Goal: Transaction & Acquisition: Download file/media

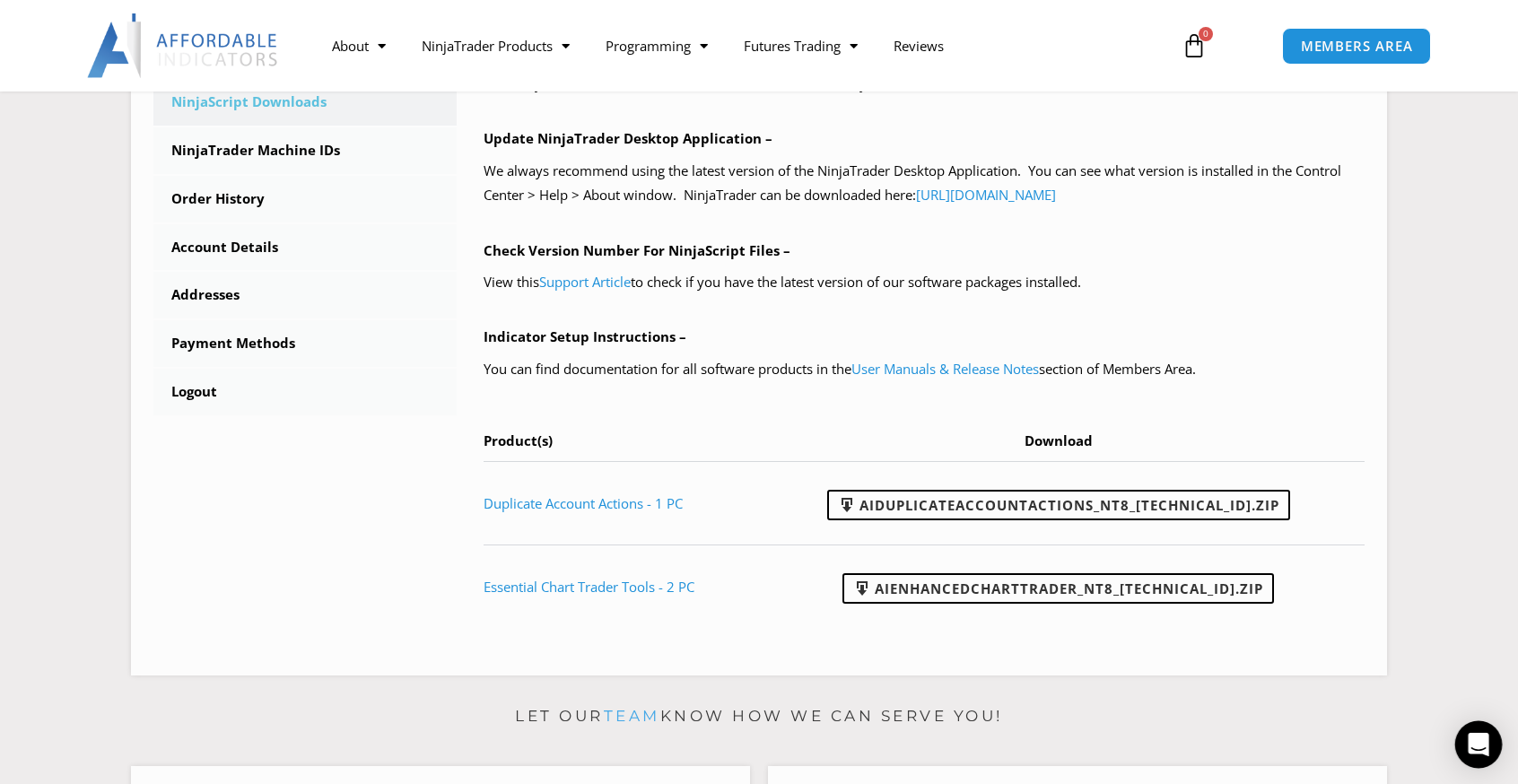
click at [1478, 742] on icon "Open Intercom Messenger" at bounding box center [1477, 744] width 20 height 23
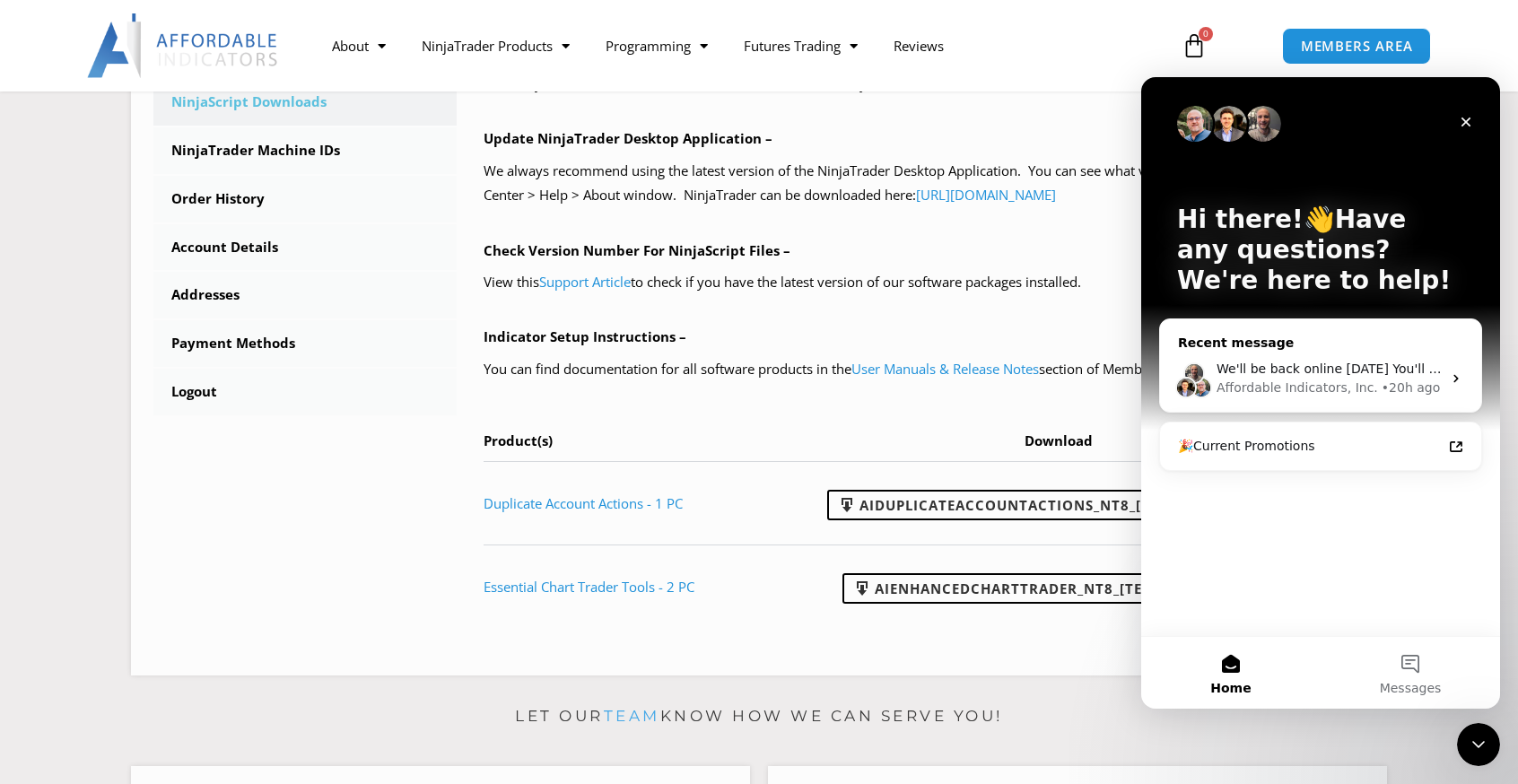
click at [1365, 368] on span "We'll be back online [DATE] You'll get replies here and to [EMAIL_ADDRESS][DOMA…" at bounding box center [1507, 368] width 583 height 14
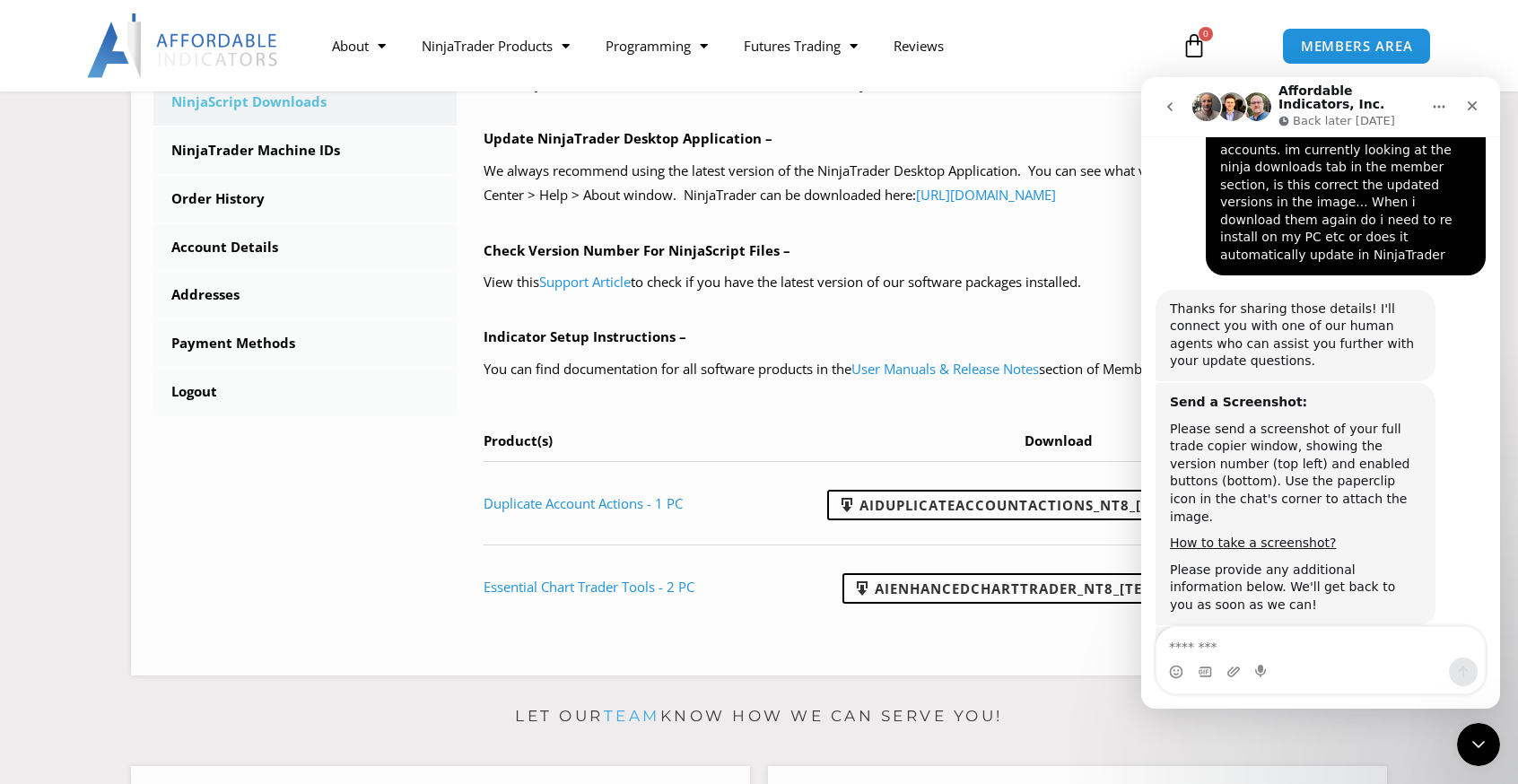
scroll to position [1120, 0]
click at [1229, 638] on textarea "Message…" at bounding box center [1320, 642] width 328 height 31
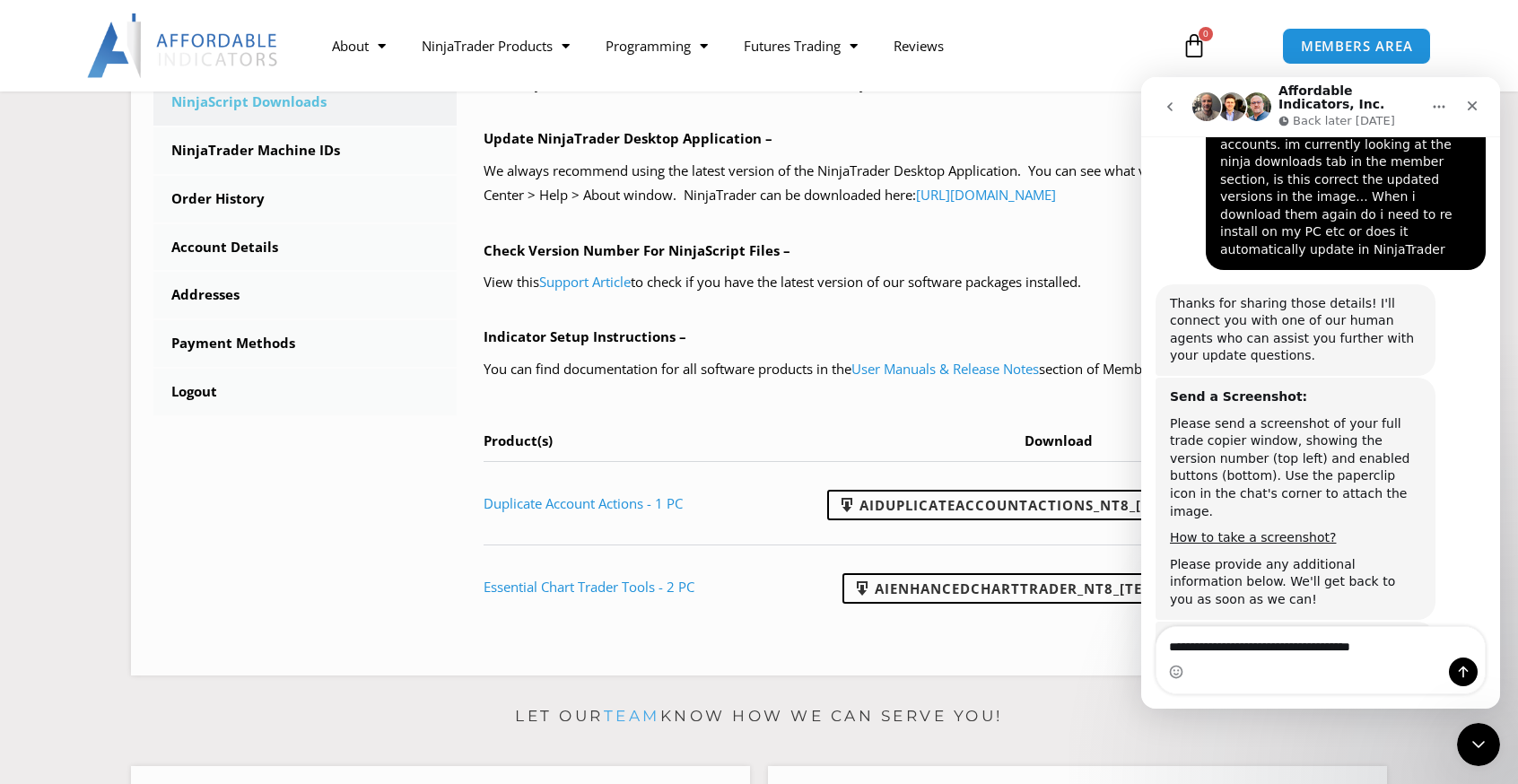
type textarea "**********"
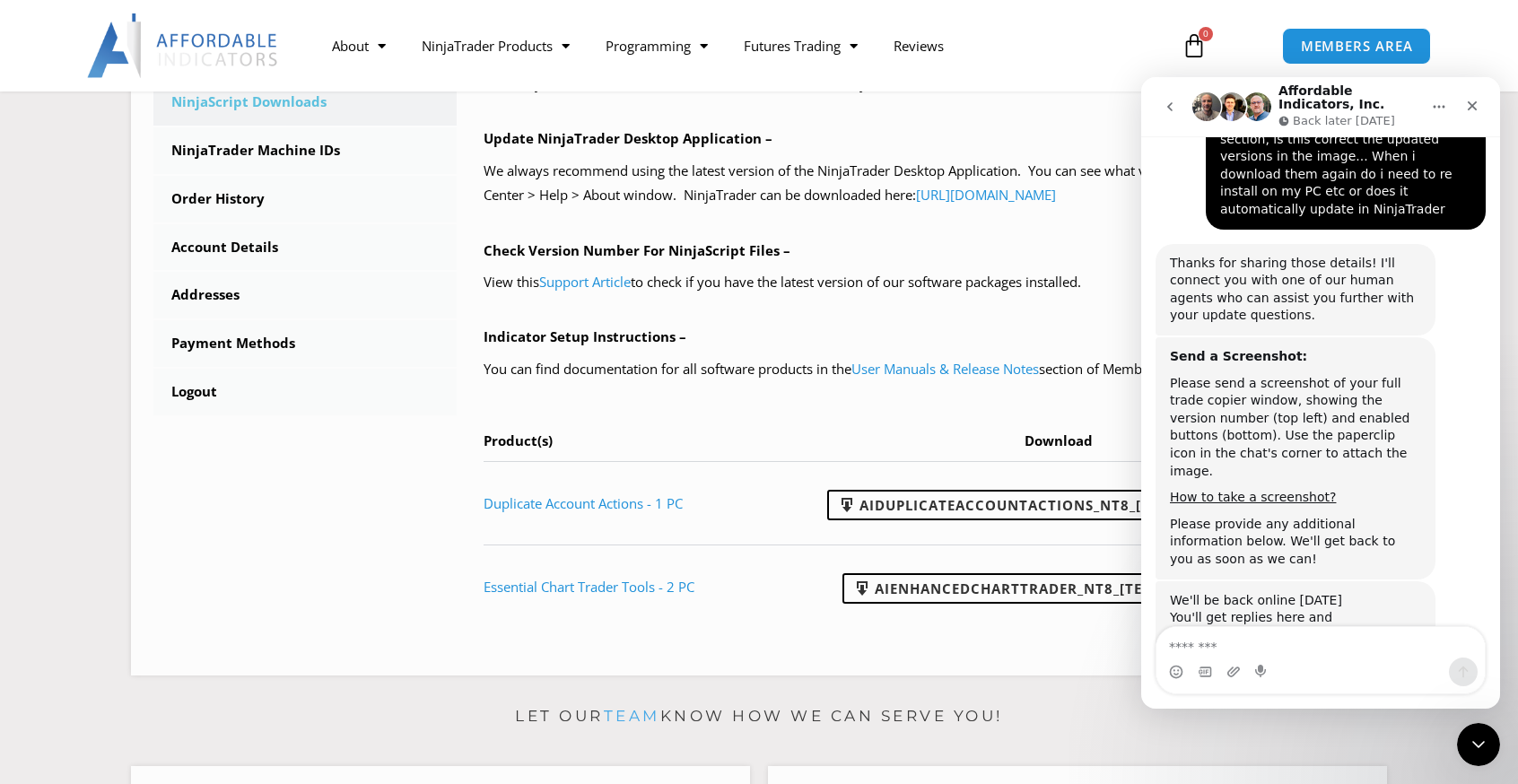
scroll to position [1308, 0]
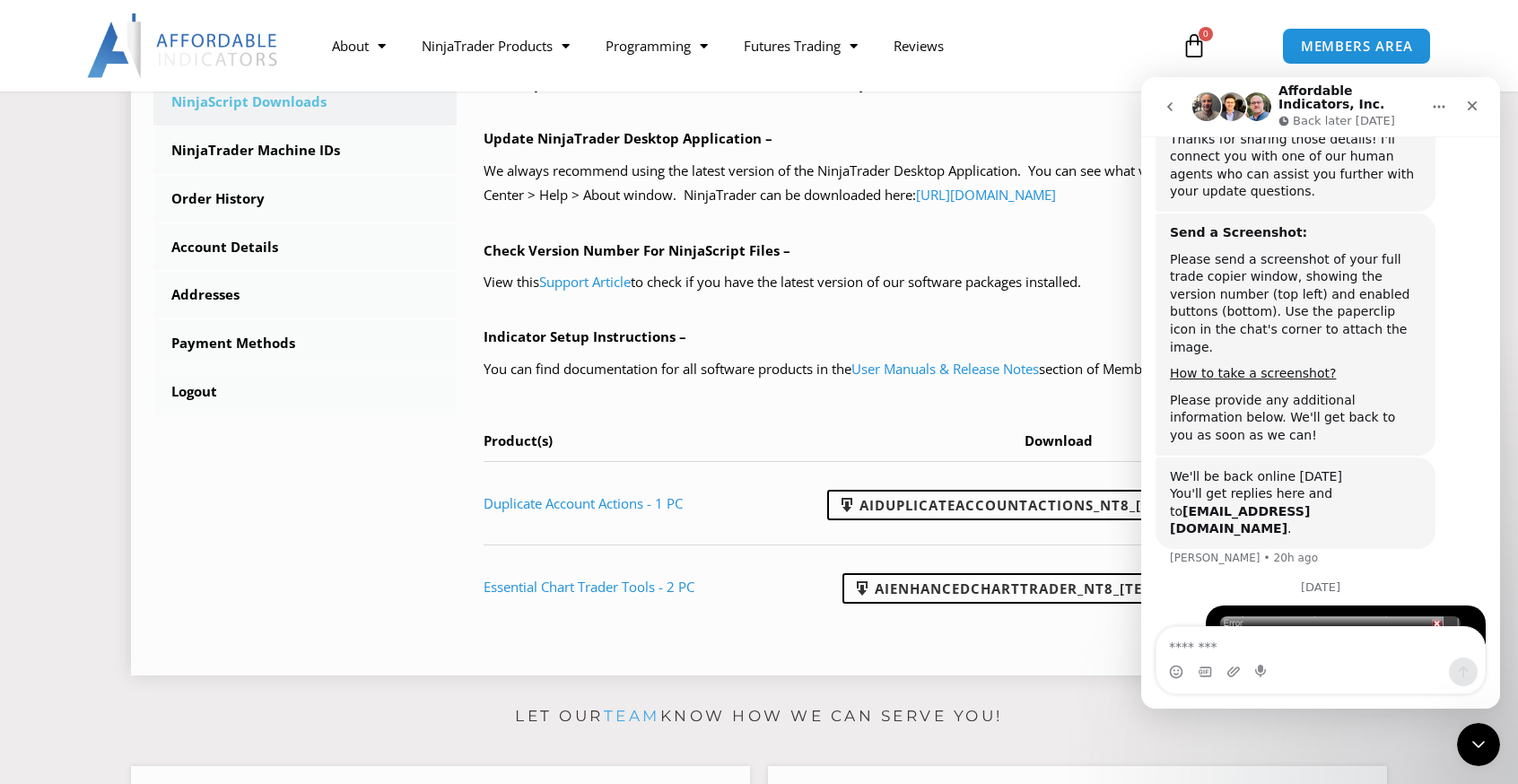
click at [811, 438] on th "Download" at bounding box center [1064, 446] width 599 height 33
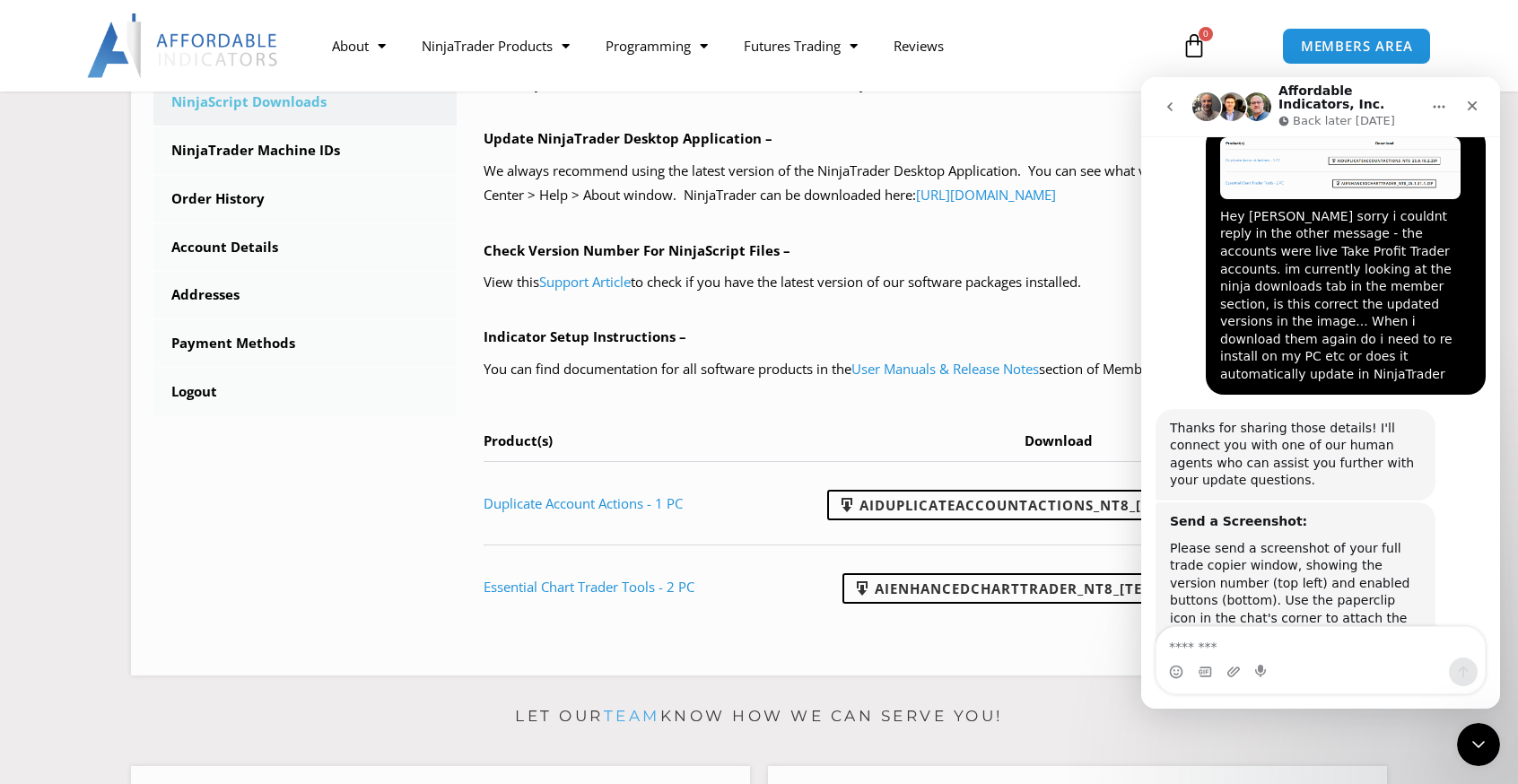
scroll to position [949, 0]
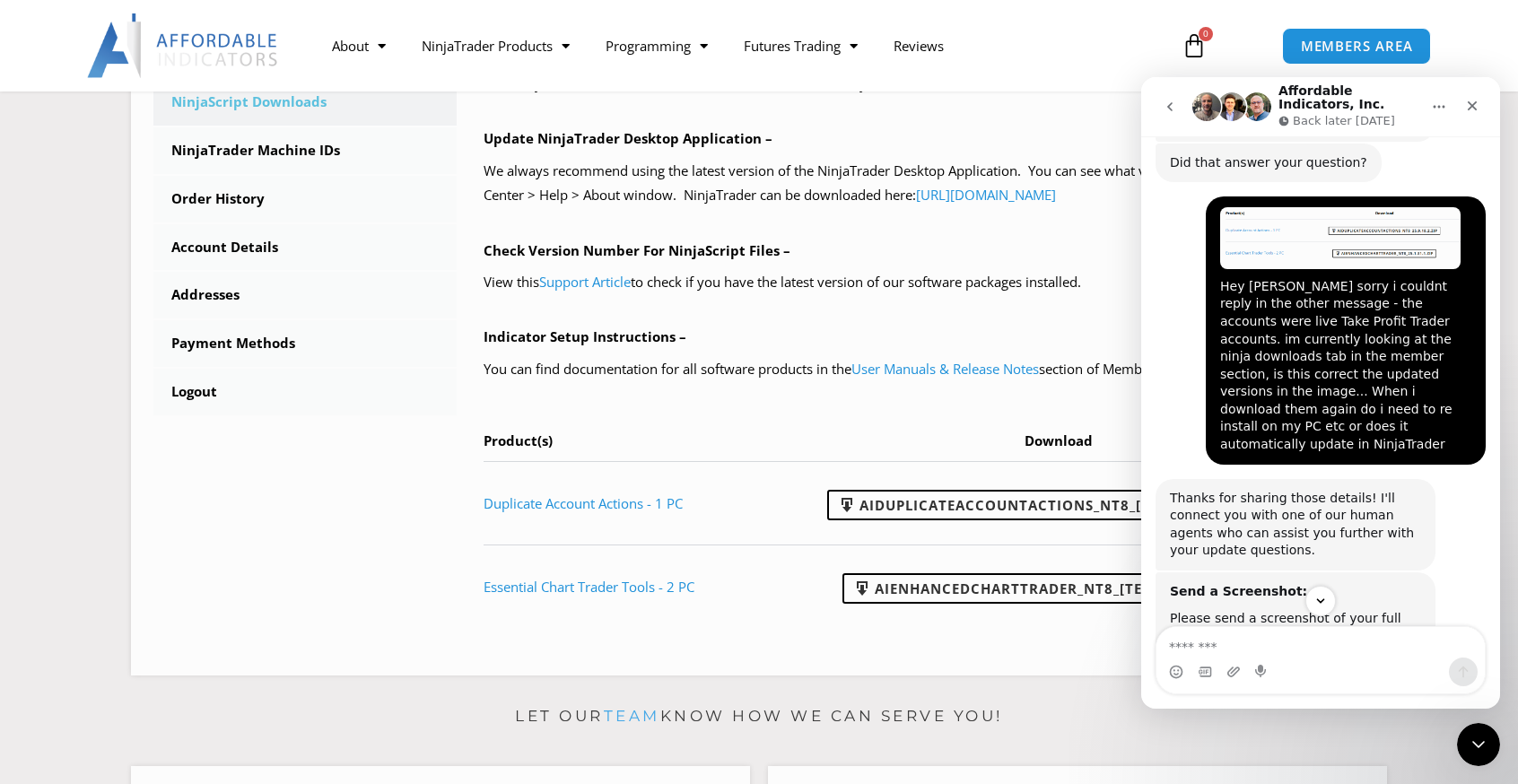
click at [1348, 109] on h1 "Affordable Indicators, Inc." at bounding box center [1348, 97] width 142 height 28
click at [1159, 112] on button "go back" at bounding box center [1169, 106] width 34 height 34
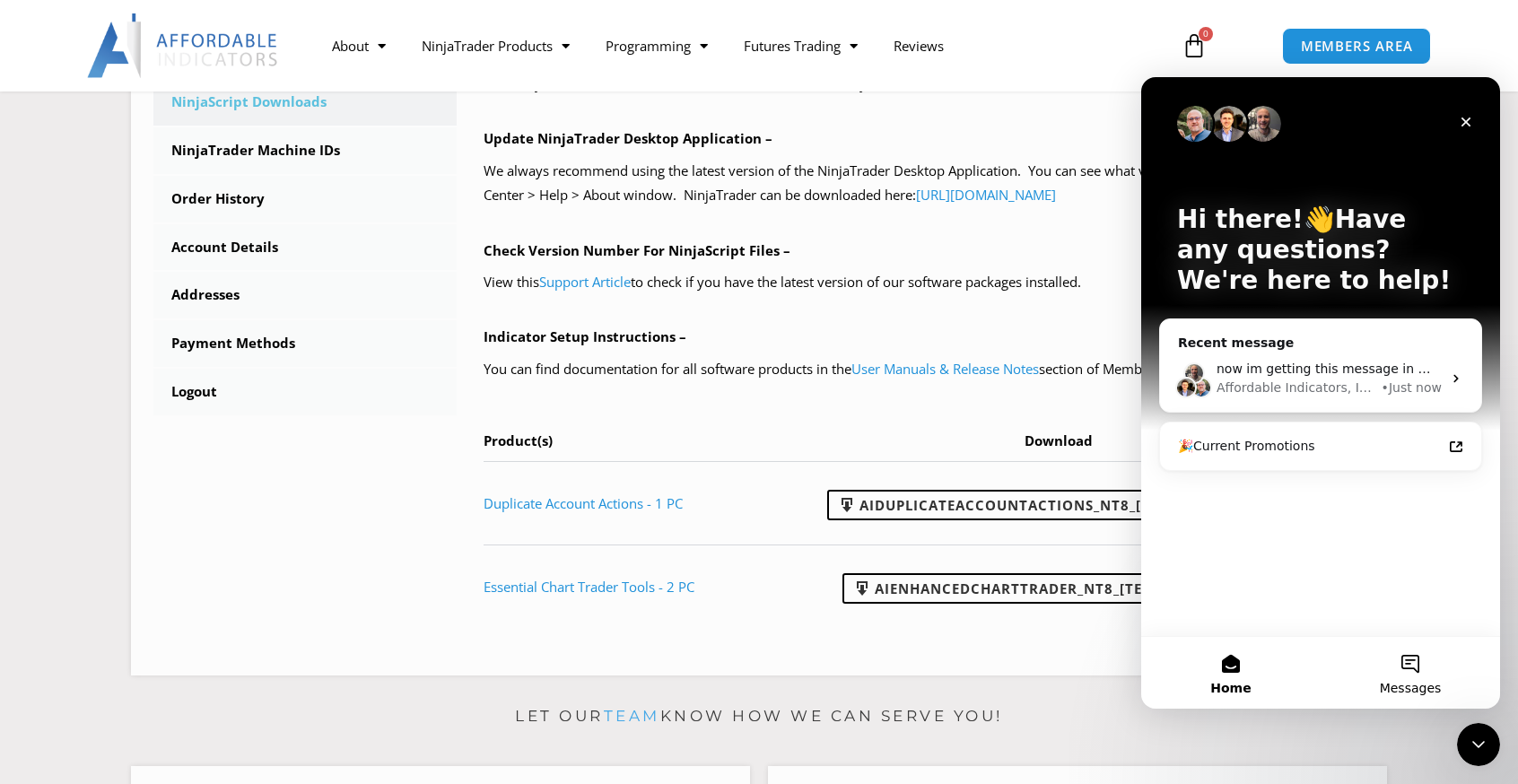
click at [1403, 669] on button "Messages" at bounding box center [1410, 672] width 179 height 71
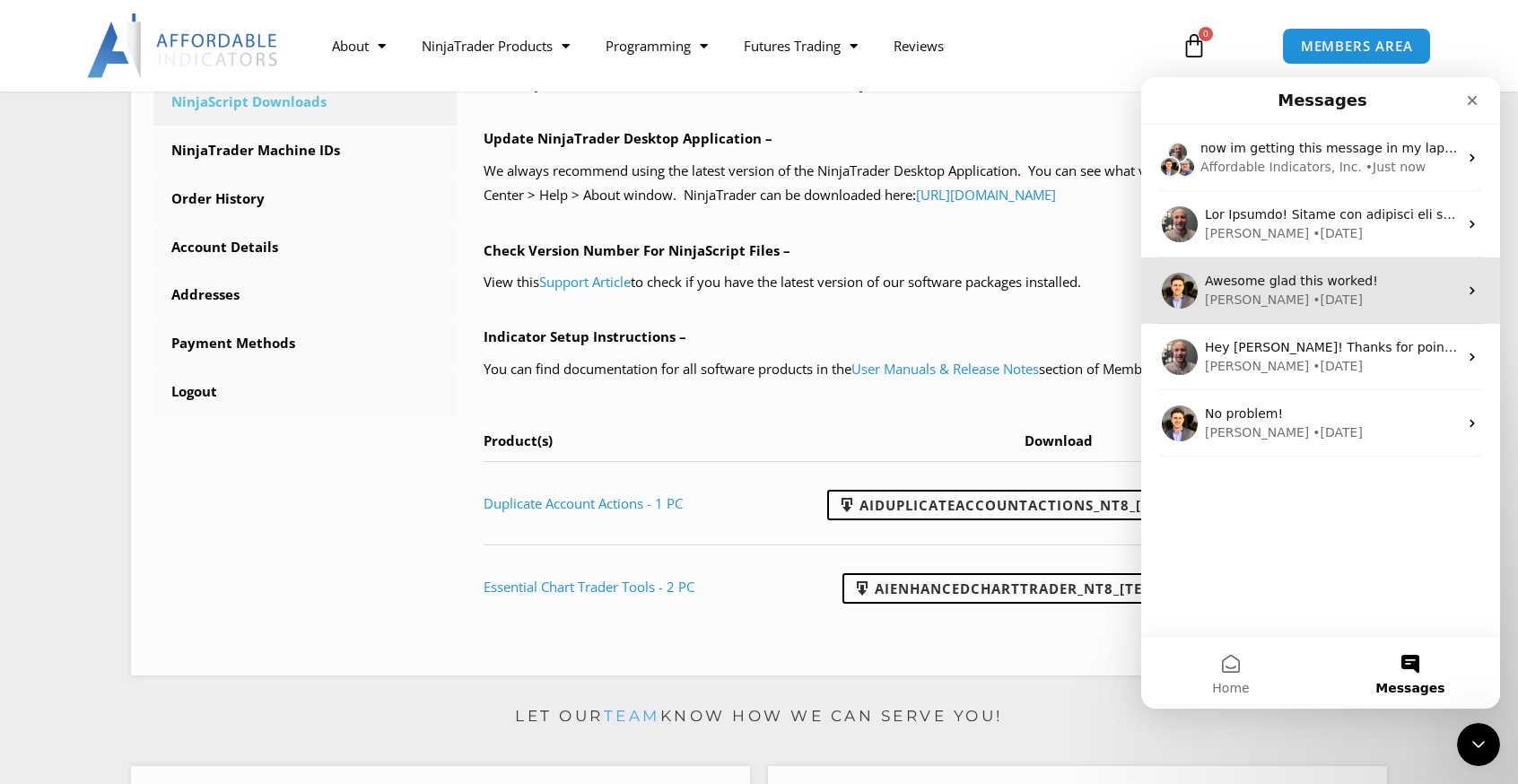
click at [1335, 291] on div "[PERSON_NAME] • [DATE]" at bounding box center [1331, 300] width 253 height 19
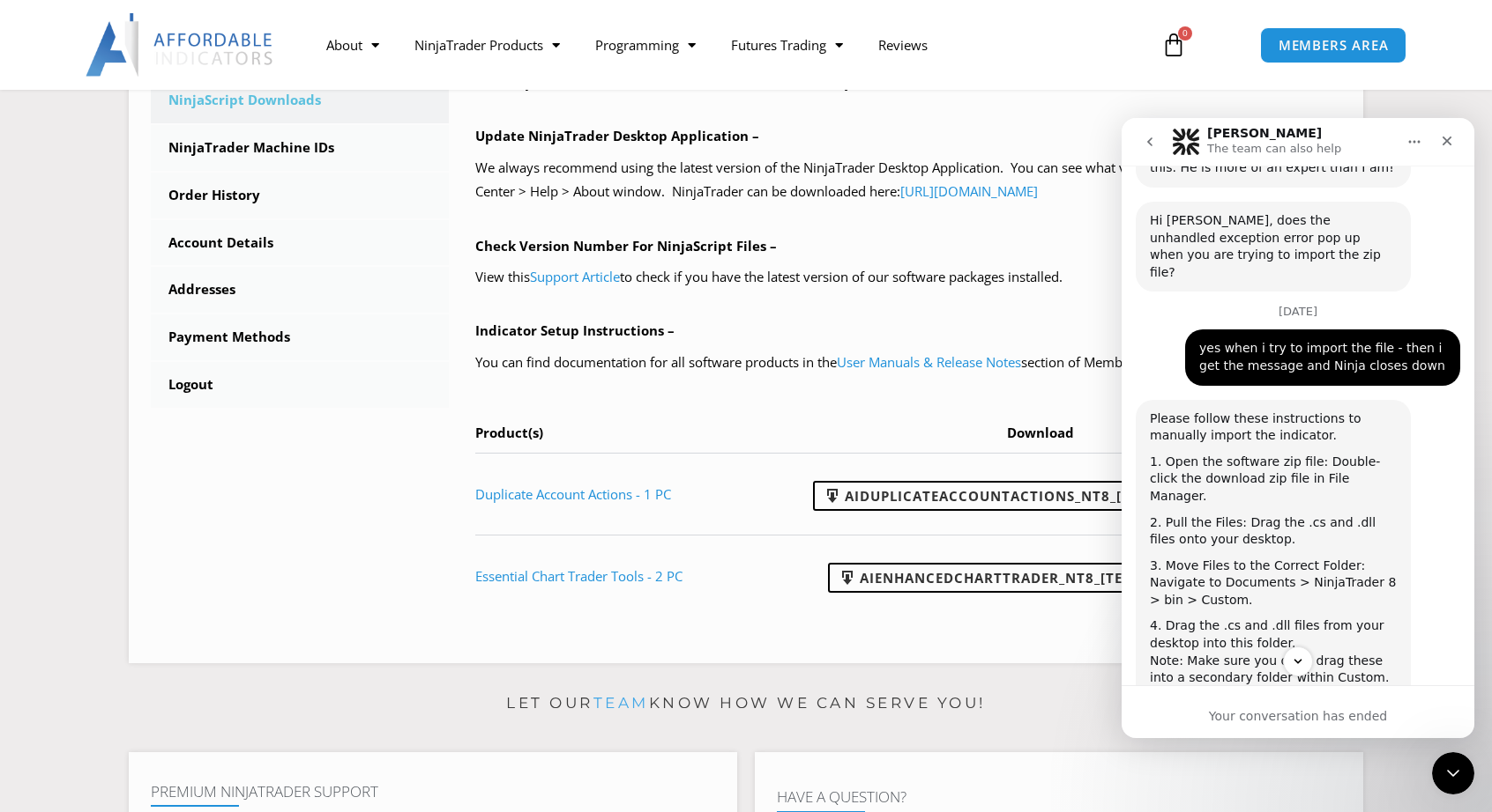
scroll to position [2502, 0]
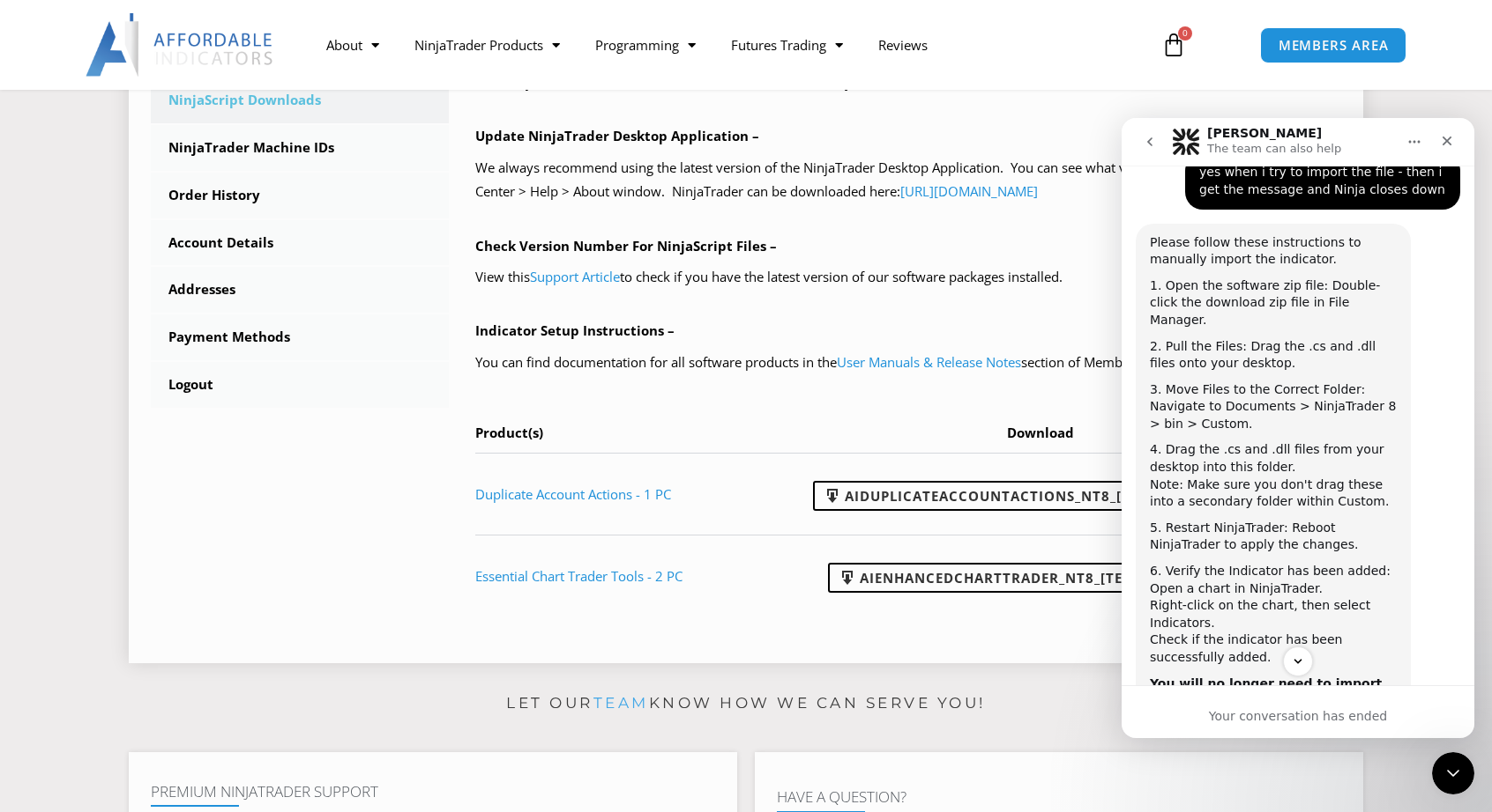
click at [940, 446] on th "Download" at bounding box center [1046, 438] width 589 height 32
click at [1438, 762] on div "Close Intercom Messenger" at bounding box center [1449, 770] width 43 height 43
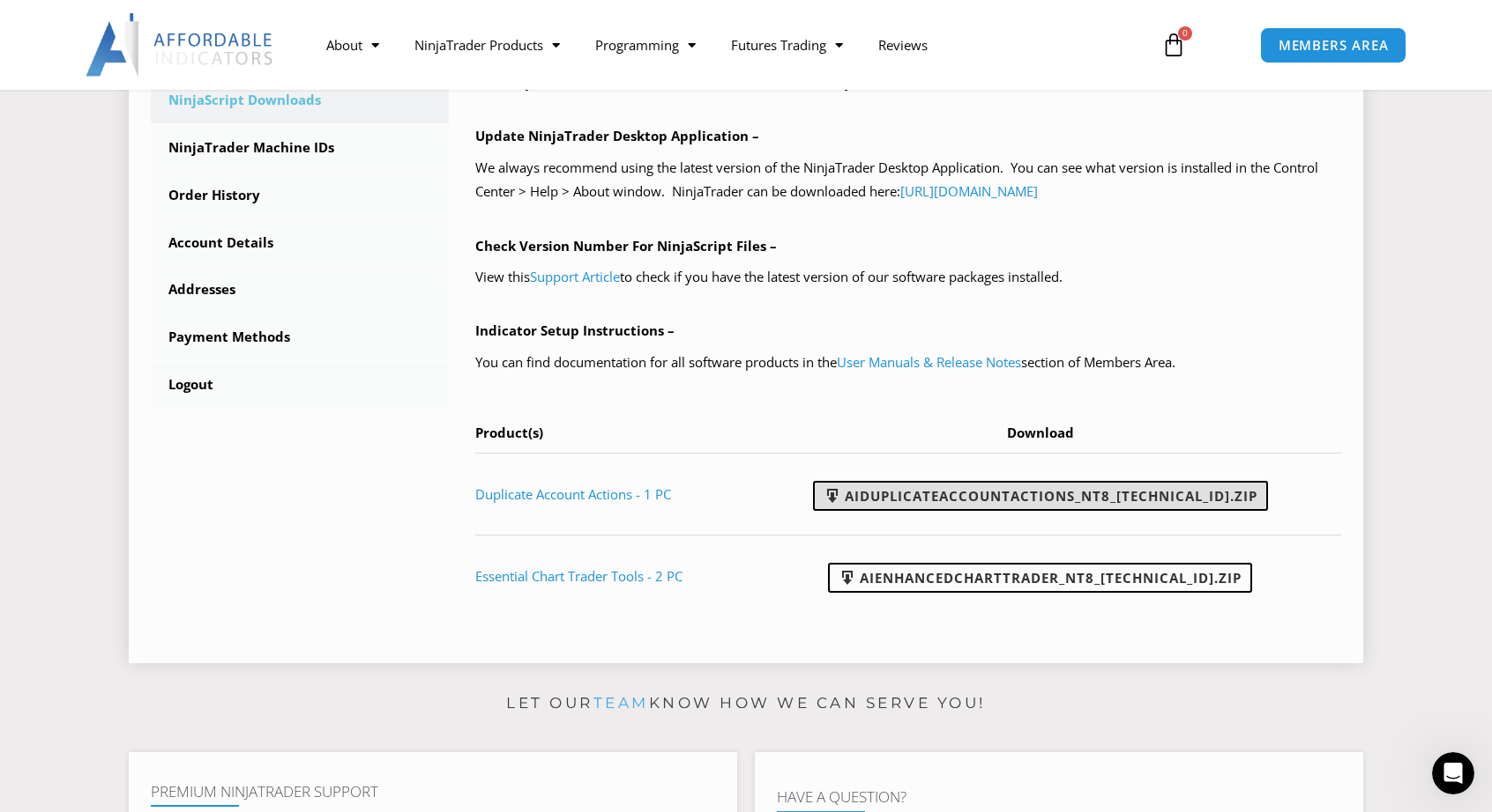
scroll to position [2590, 0]
click at [1127, 492] on link "AIDuplicateAccountActions_NT8_[TECHNICAL_ID].zip" at bounding box center [1040, 496] width 455 height 30
